Goal: Information Seeking & Learning: Check status

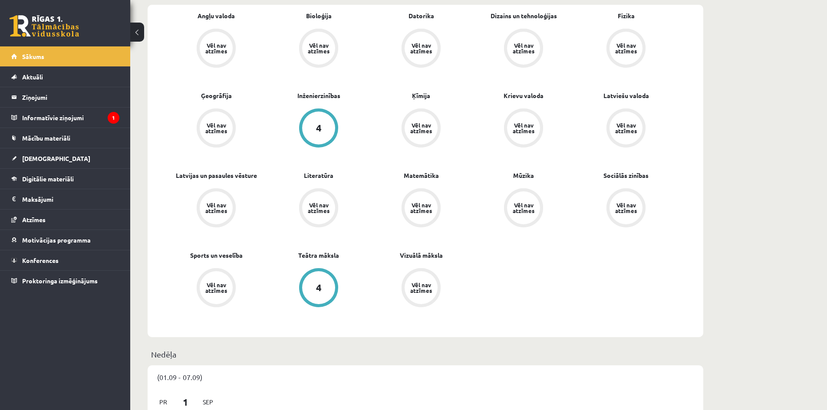
scroll to position [304, 0]
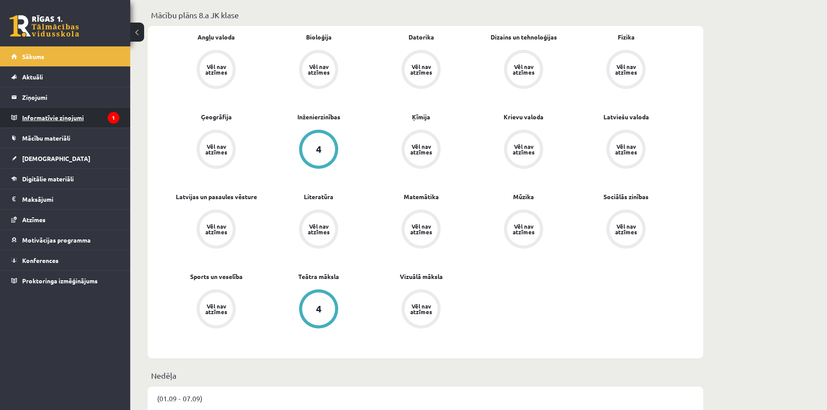
click at [59, 119] on legend "Informatīvie ziņojumi 1" at bounding box center [70, 118] width 97 height 20
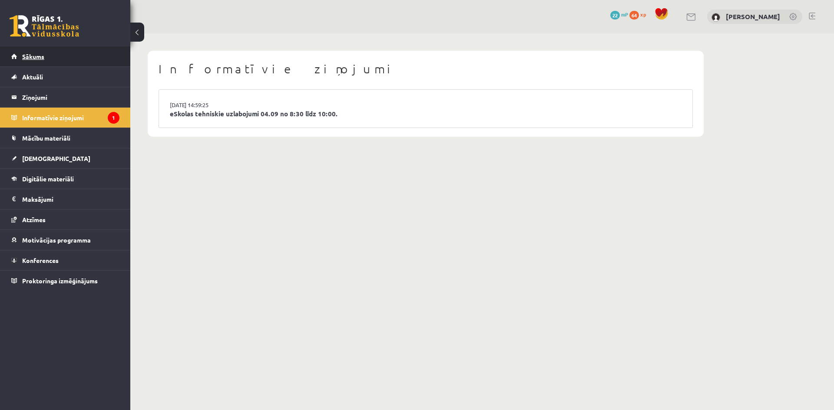
click at [46, 56] on link "Sākums" at bounding box center [65, 56] width 108 height 20
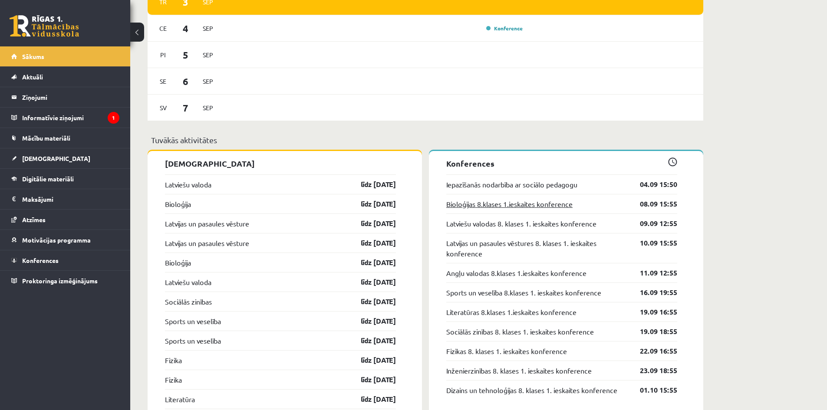
scroll to position [782, 0]
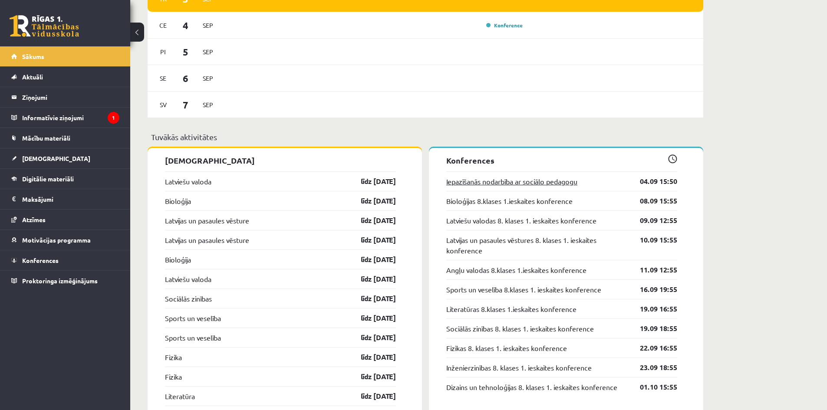
click at [549, 182] on link "Iepazīšanās nodarbība ar sociālo pedagogu" at bounding box center [511, 181] width 131 height 10
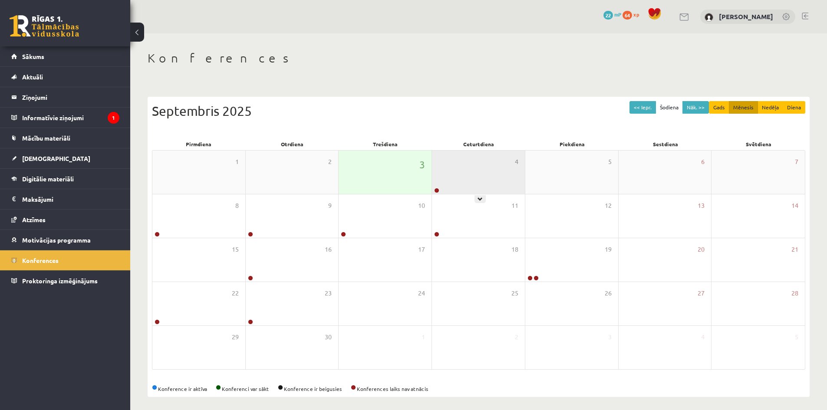
scroll to position [5, 0]
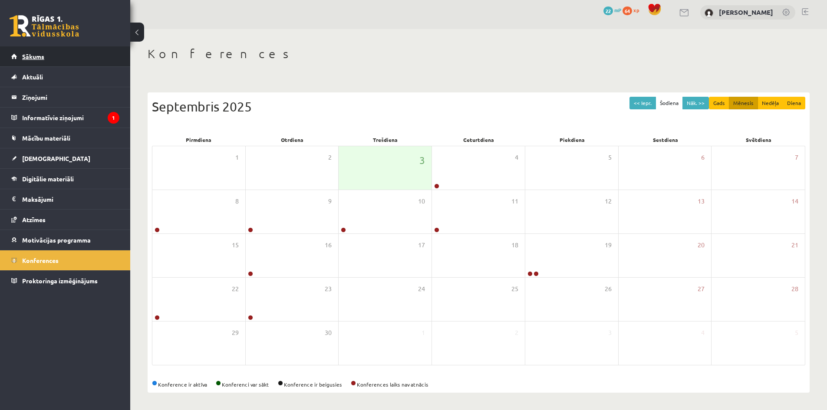
click at [68, 59] on link "Sākums" at bounding box center [65, 56] width 108 height 20
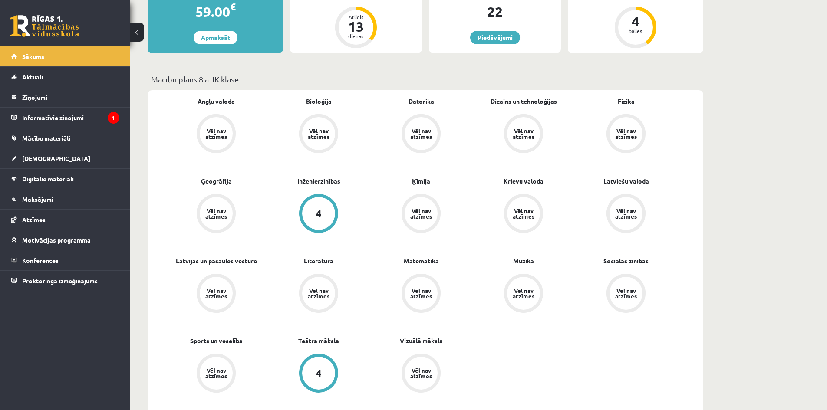
scroll to position [261, 0]
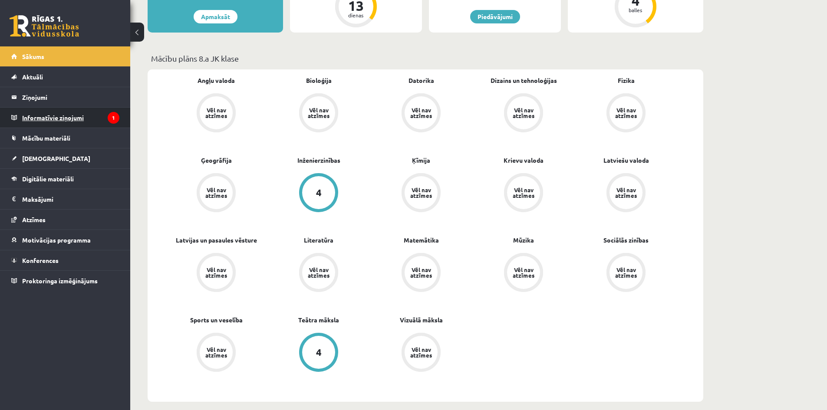
click at [94, 123] on legend "Informatīvie ziņojumi 1" at bounding box center [70, 118] width 97 height 20
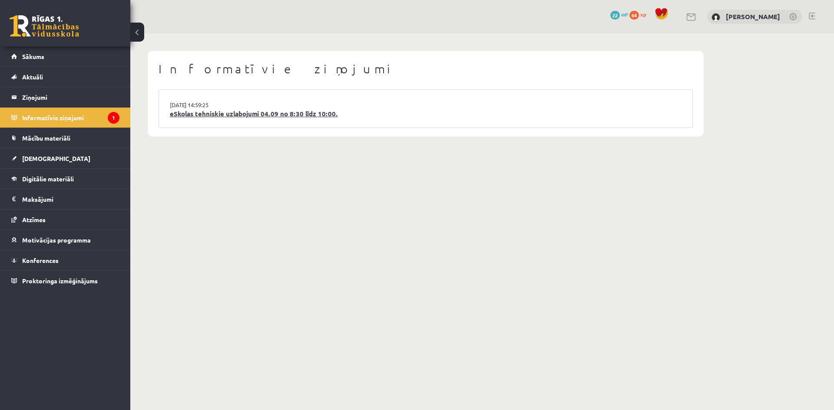
click at [224, 112] on link "eSkolas tehniskie uzlabojumi 04.09 no 8:30 līdz 10:00." at bounding box center [426, 114] width 512 height 10
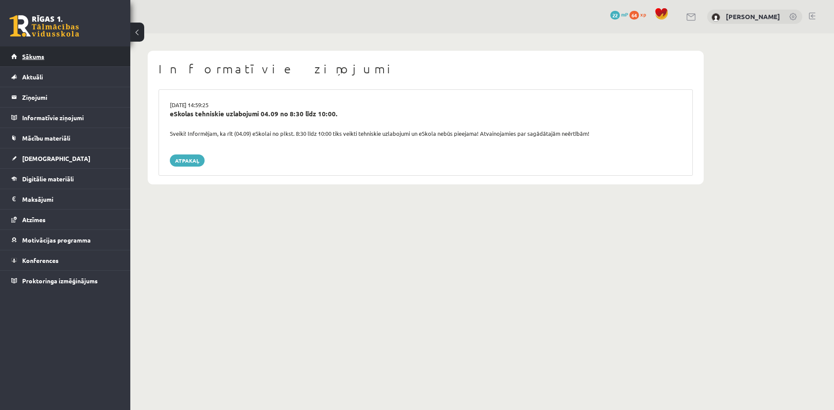
click at [62, 62] on link "Sākums" at bounding box center [65, 56] width 108 height 20
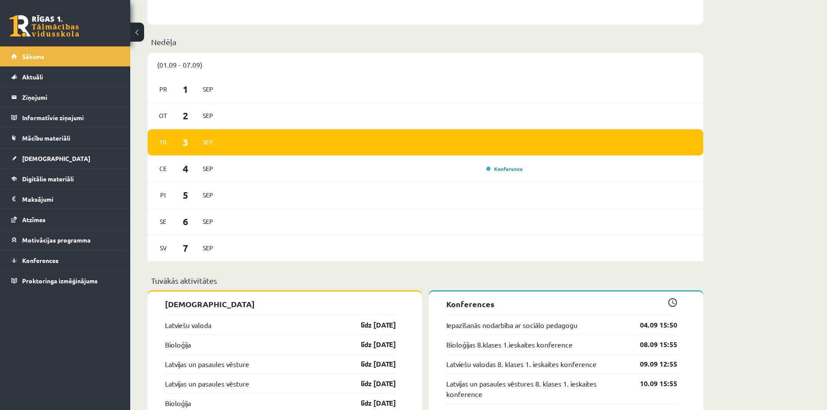
scroll to position [608, 0]
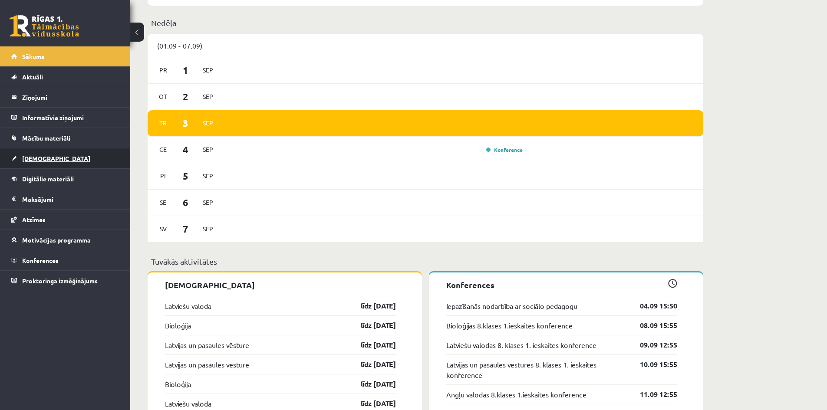
click at [66, 154] on link "[DEMOGRAPHIC_DATA]" at bounding box center [65, 159] width 108 height 20
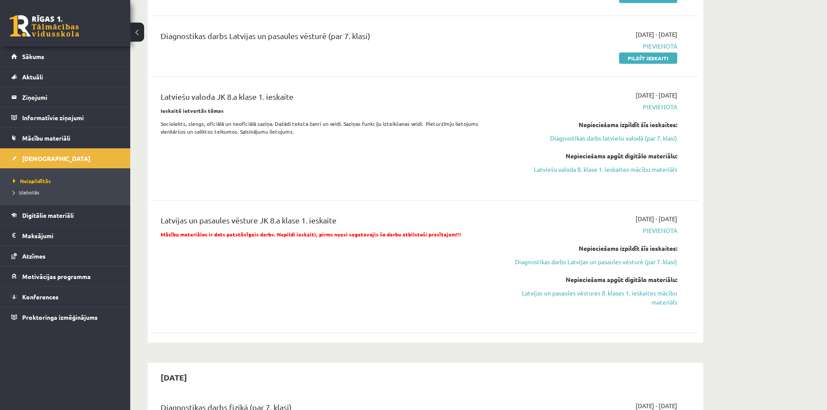
scroll to position [434, 0]
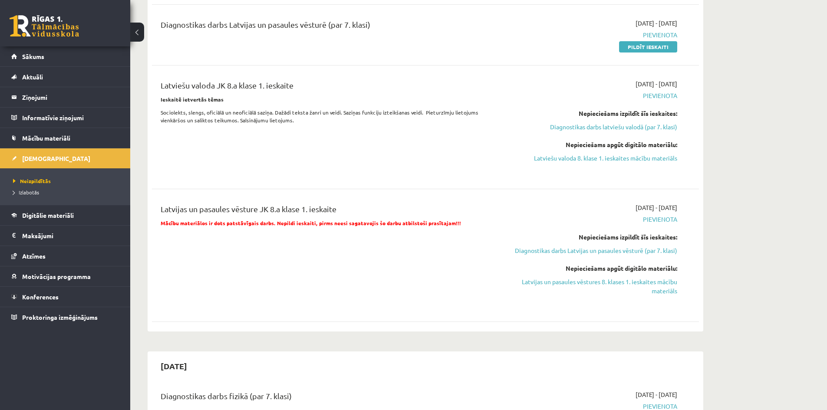
drag, startPoint x: 555, startPoint y: 223, endPoint x: 448, endPoint y: 209, distance: 108.6
click at [448, 209] on div "Latvijas un pasaules vēsture JK 8.a klase 1. ieskaite Mācību materiālos ir dots…" at bounding box center [419, 255] width 530 height 105
click at [468, 192] on div "Angļu valoda JK 8.a klase 1. ieskaite 2025-09-01 - 2025-09-15 Iesniegta Skatīt …" at bounding box center [425, 4] width 547 height 646
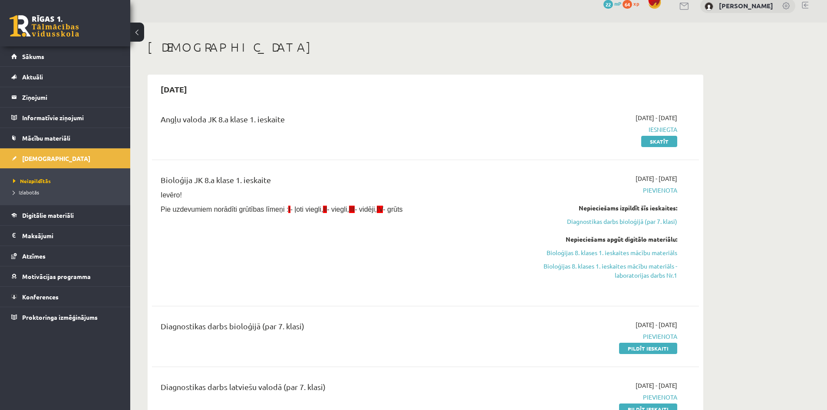
scroll to position [0, 0]
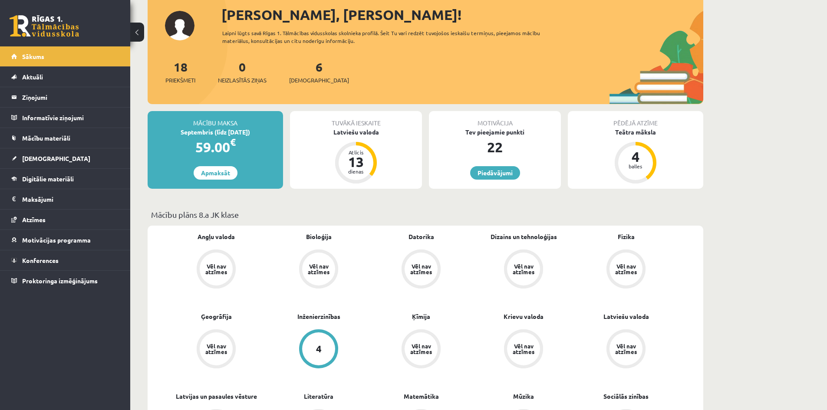
scroll to position [43, 0]
